Goal: Task Accomplishment & Management: Use online tool/utility

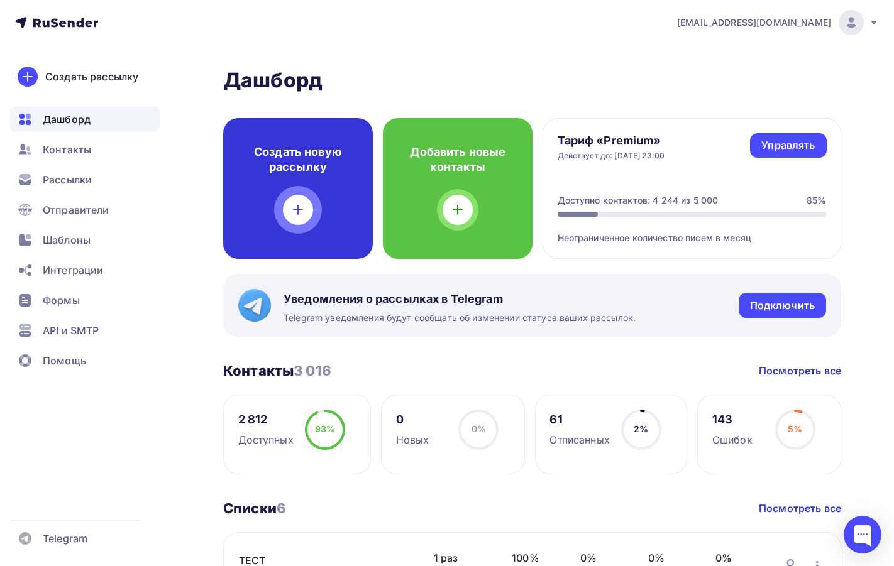
click at [298, 194] on div "Создать новую рассылку" at bounding box center [298, 188] width 150 height 141
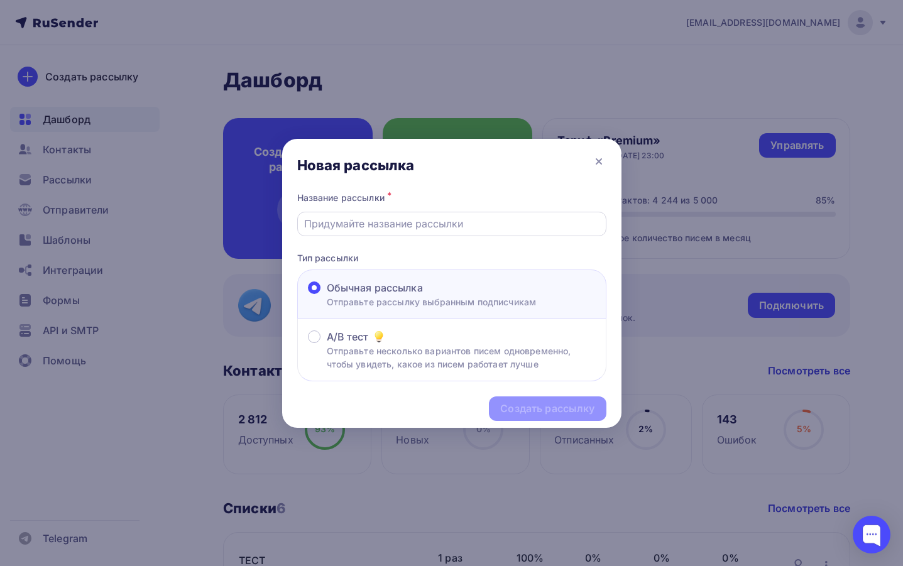
click at [339, 228] on input "text" at bounding box center [451, 223] width 295 height 15
type input "Акт-Сверки"
click at [516, 406] on div "Создать рассылку" at bounding box center [547, 409] width 94 height 14
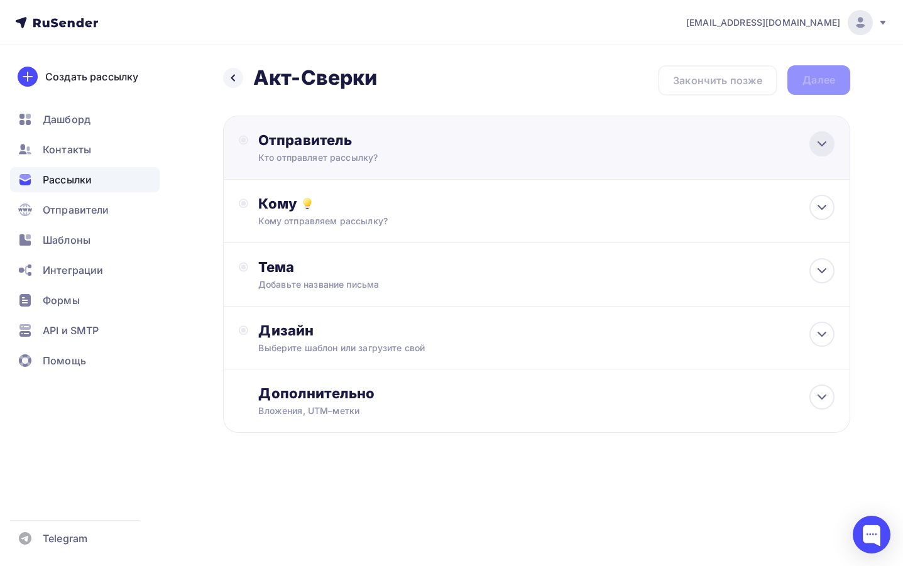
click at [825, 148] on icon at bounding box center [822, 143] width 15 height 15
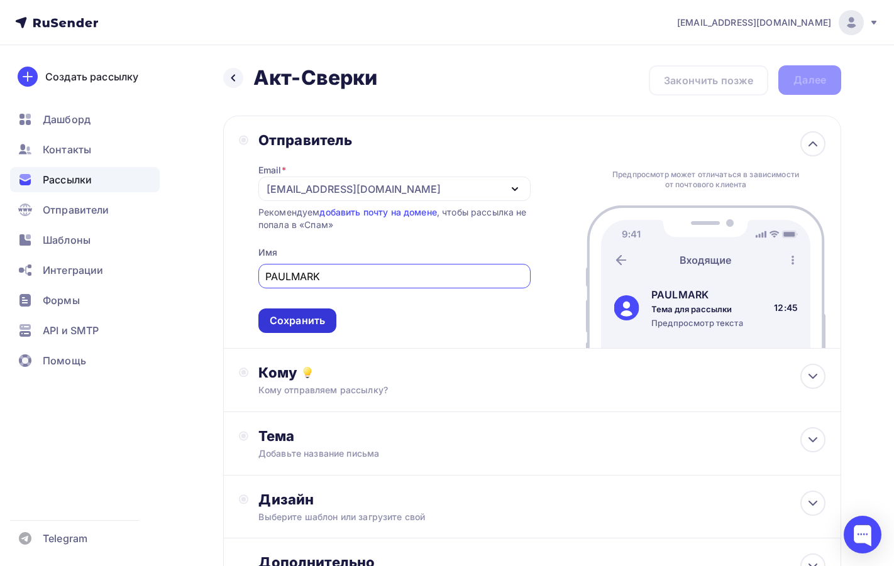
type input "PAULMARK"
click at [314, 322] on div "Сохранить" at bounding box center [297, 321] width 55 height 14
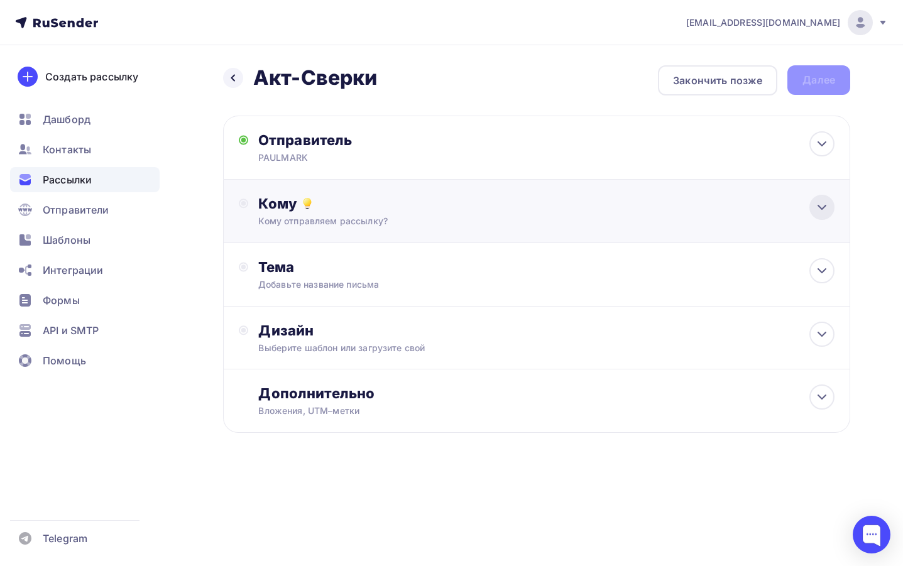
click at [820, 203] on icon at bounding box center [822, 207] width 15 height 15
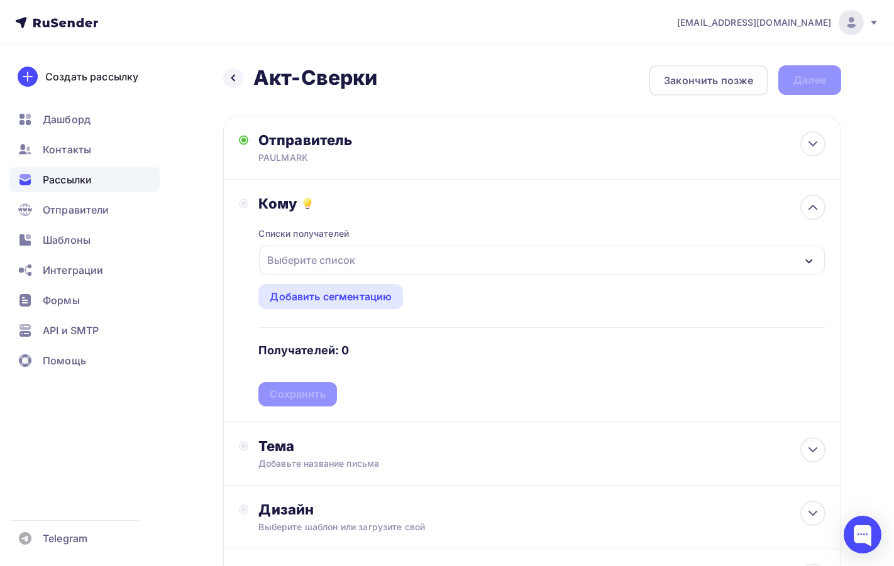
click at [534, 256] on div "Выберите список" at bounding box center [542, 260] width 566 height 29
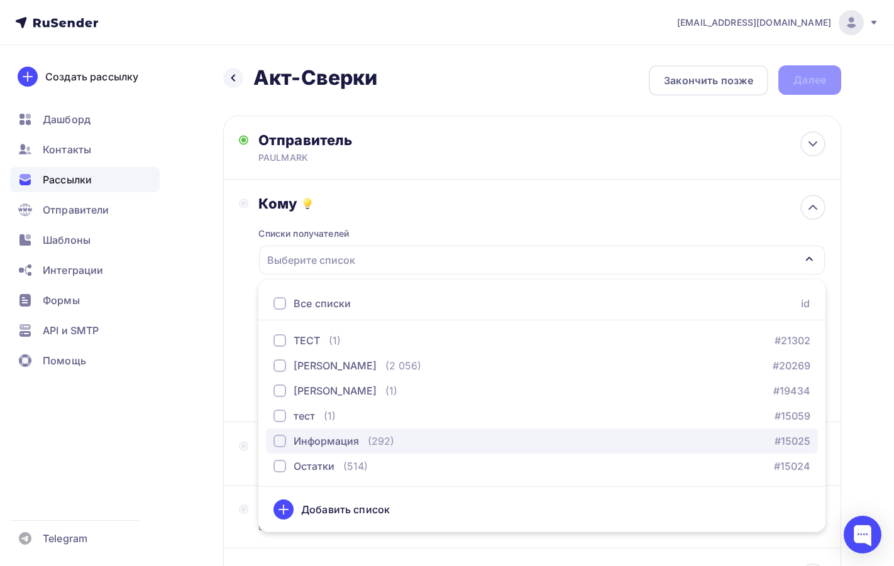
click at [281, 441] on div "button" at bounding box center [279, 441] width 13 height 13
click at [394, 263] on div "Информация" at bounding box center [542, 260] width 566 height 29
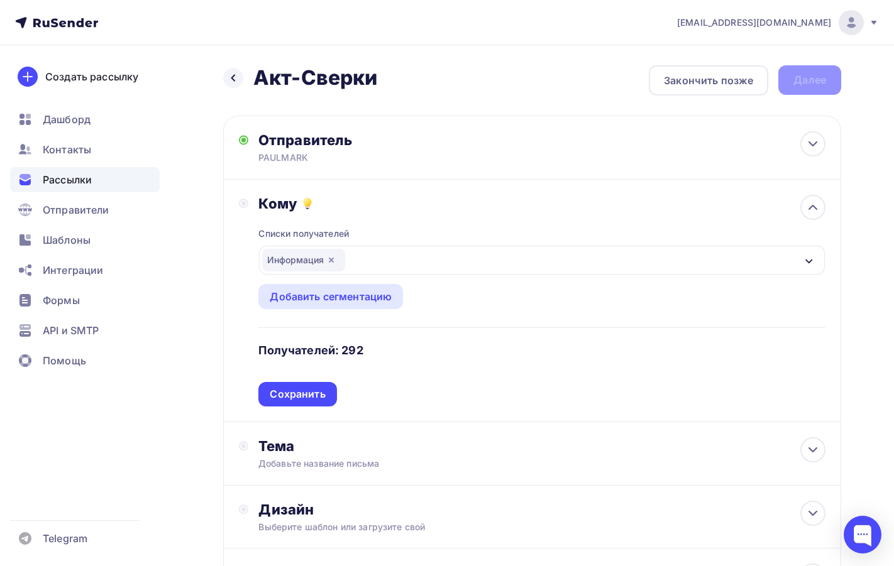
click at [394, 263] on div "Информация" at bounding box center [542, 260] width 566 height 29
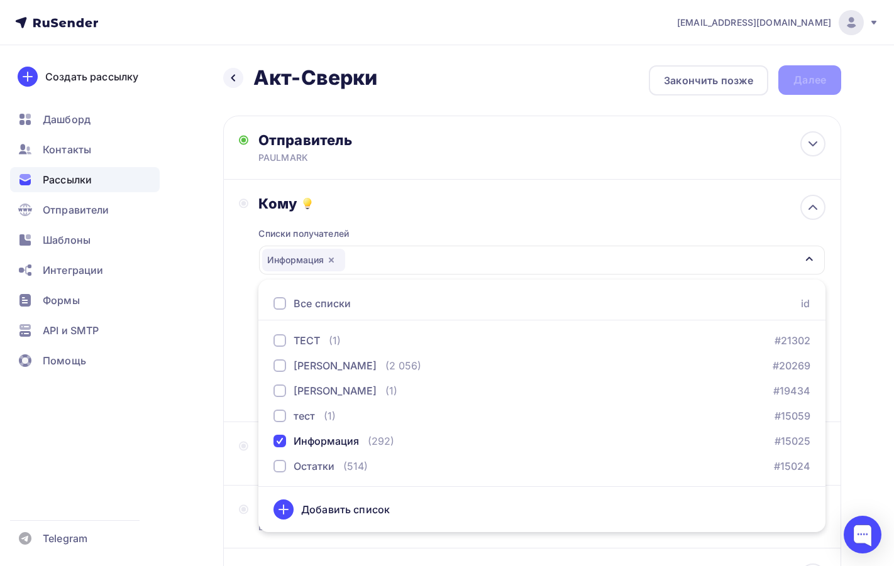
click at [394, 263] on div "Информация" at bounding box center [542, 260] width 566 height 29
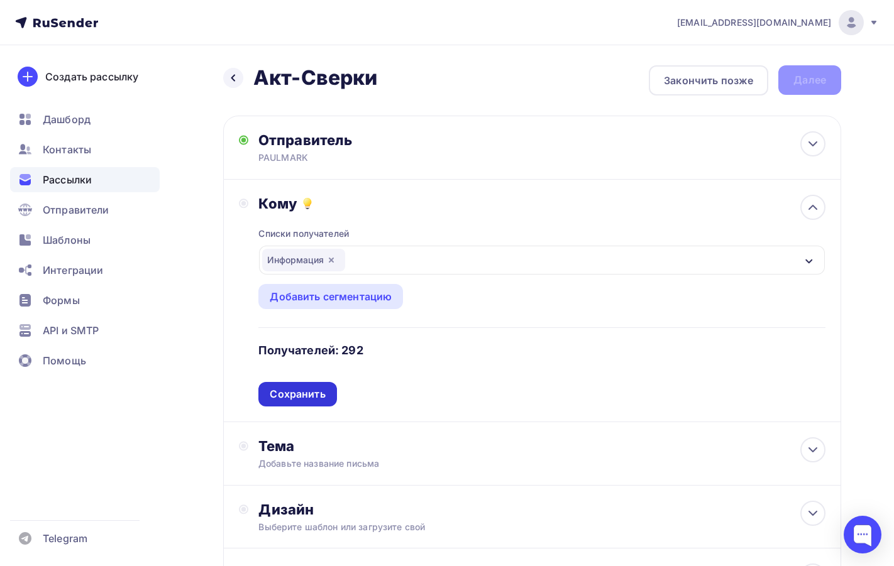
click at [297, 395] on div "Сохранить" at bounding box center [297, 394] width 55 height 14
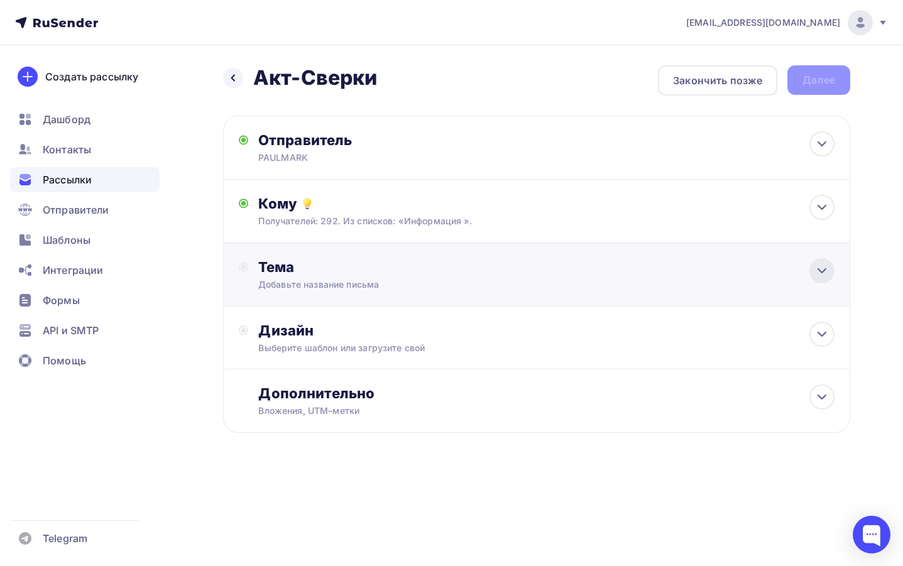
click at [827, 279] on div at bounding box center [822, 270] width 25 height 25
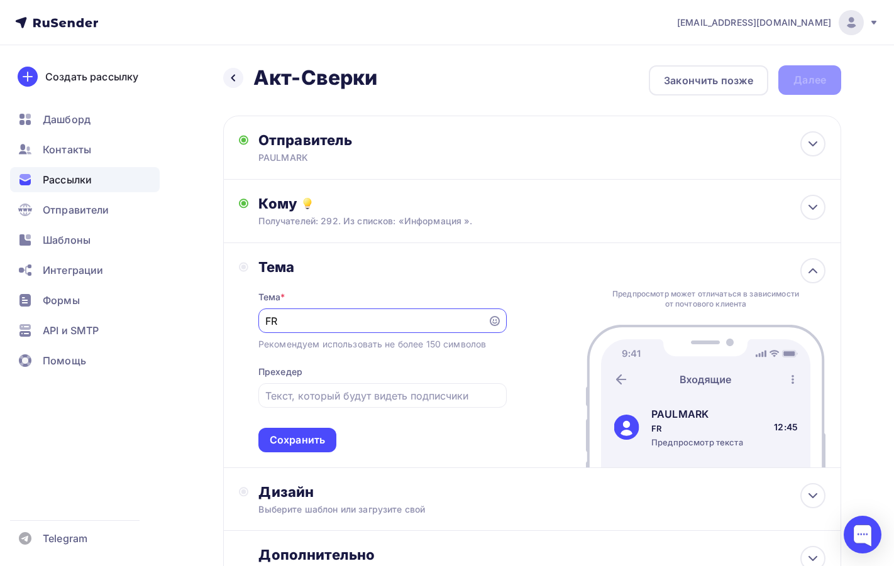
type input "F"
type input "АКТ-СВЕРКИ"
click at [299, 438] on div "Сохранить" at bounding box center [297, 440] width 55 height 14
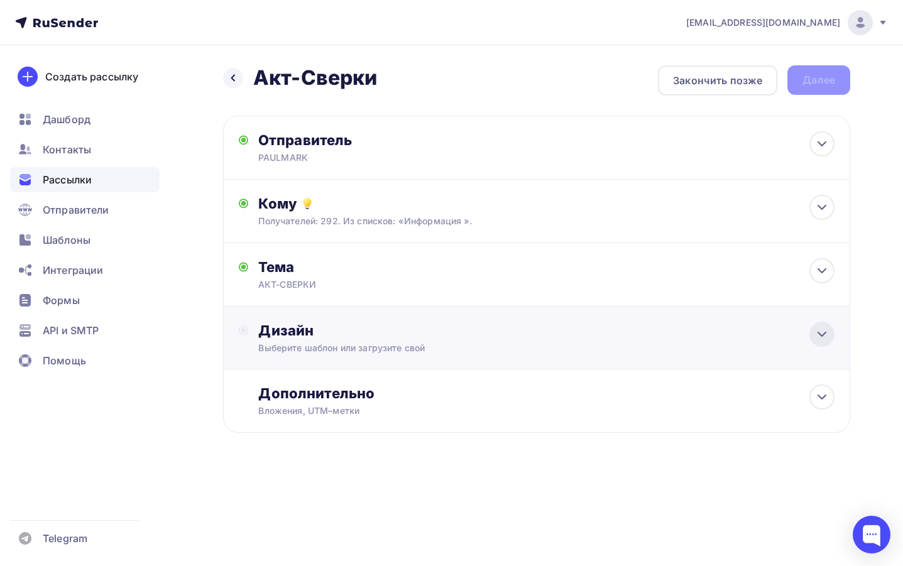
click at [816, 335] on icon at bounding box center [822, 334] width 15 height 15
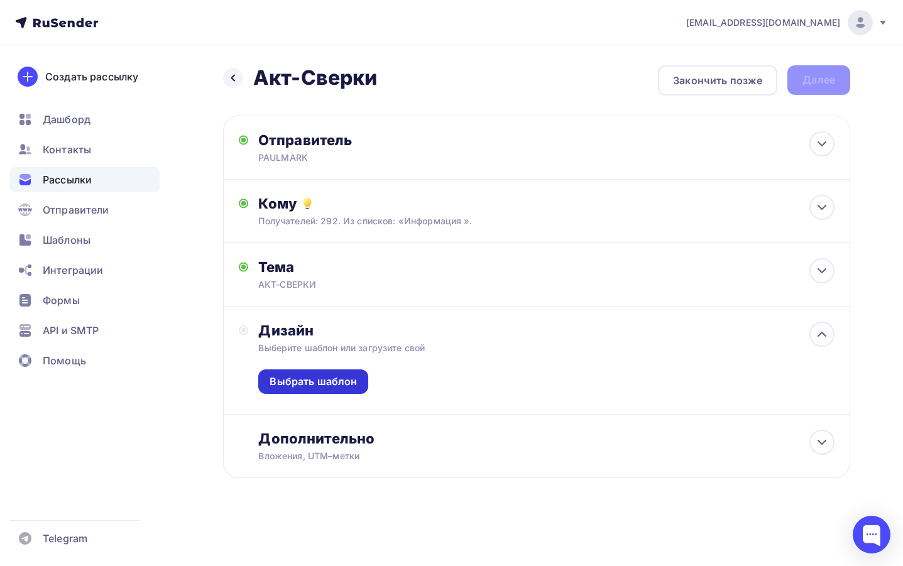
click at [316, 376] on div "Выбрать шаблон" at bounding box center [313, 382] width 87 height 14
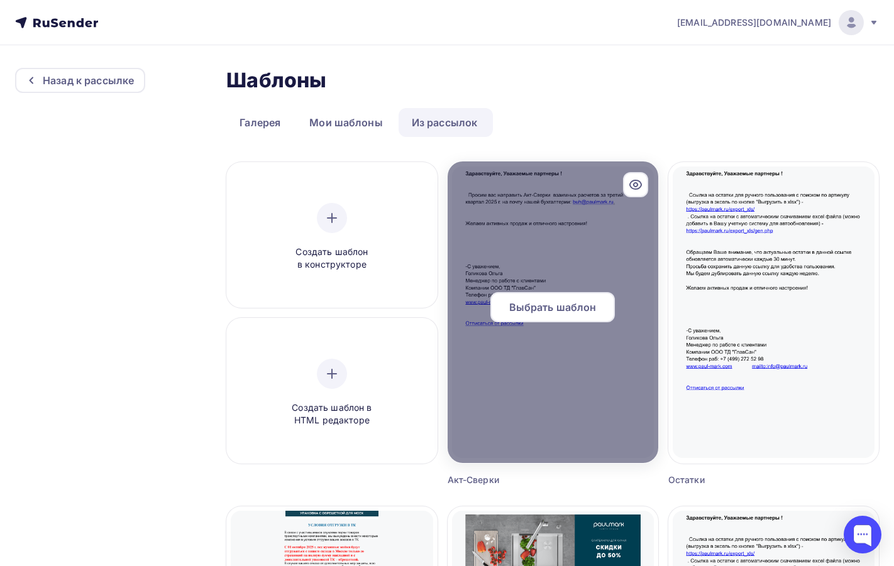
click at [565, 306] on span "Выбрать шаблон" at bounding box center [552, 307] width 87 height 15
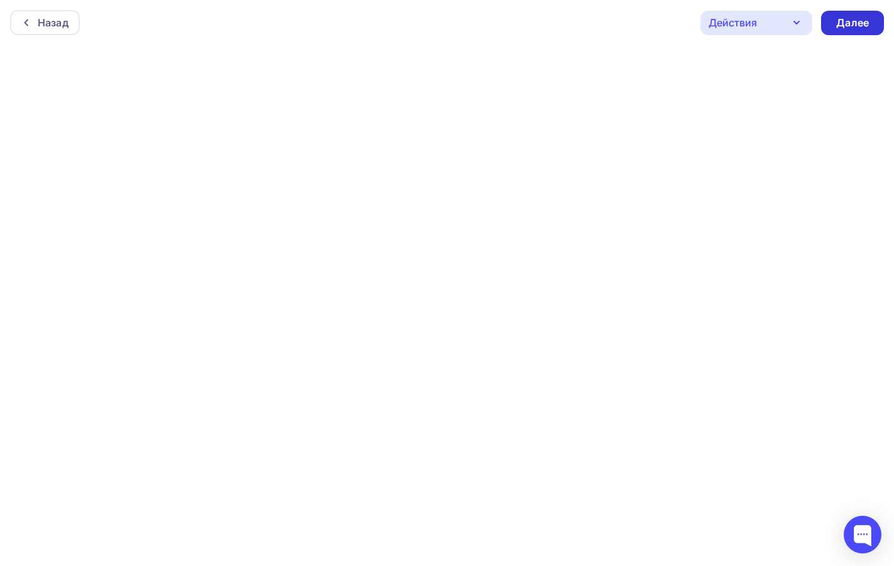
click at [863, 30] on div "Далее" at bounding box center [852, 23] width 63 height 25
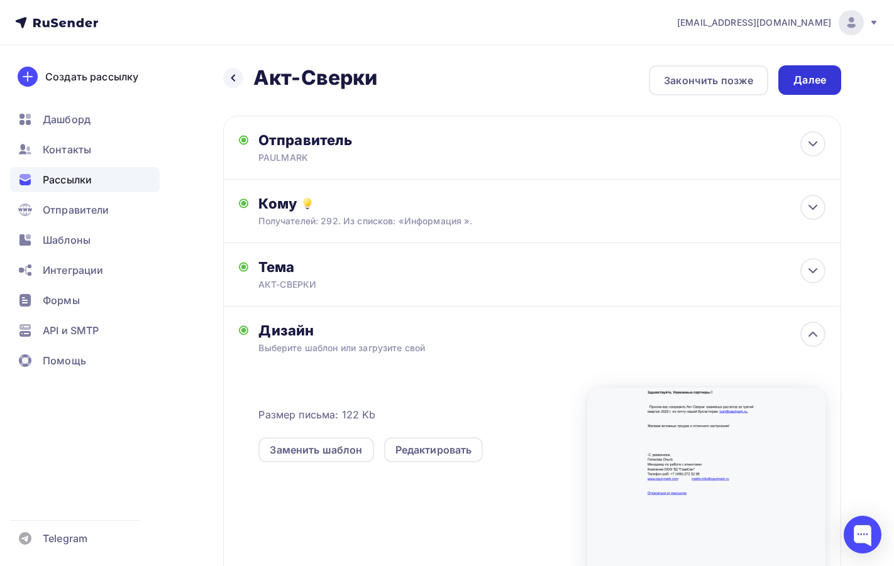
click at [810, 77] on div "Далее" at bounding box center [809, 80] width 33 height 14
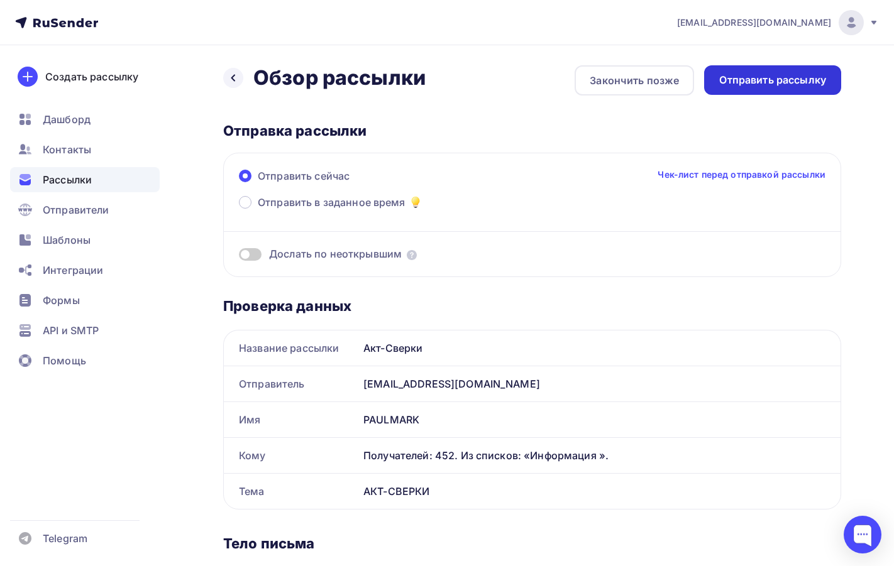
click at [722, 84] on div "Отправить рассылку" at bounding box center [772, 80] width 107 height 14
